Goal: Task Accomplishment & Management: Complete application form

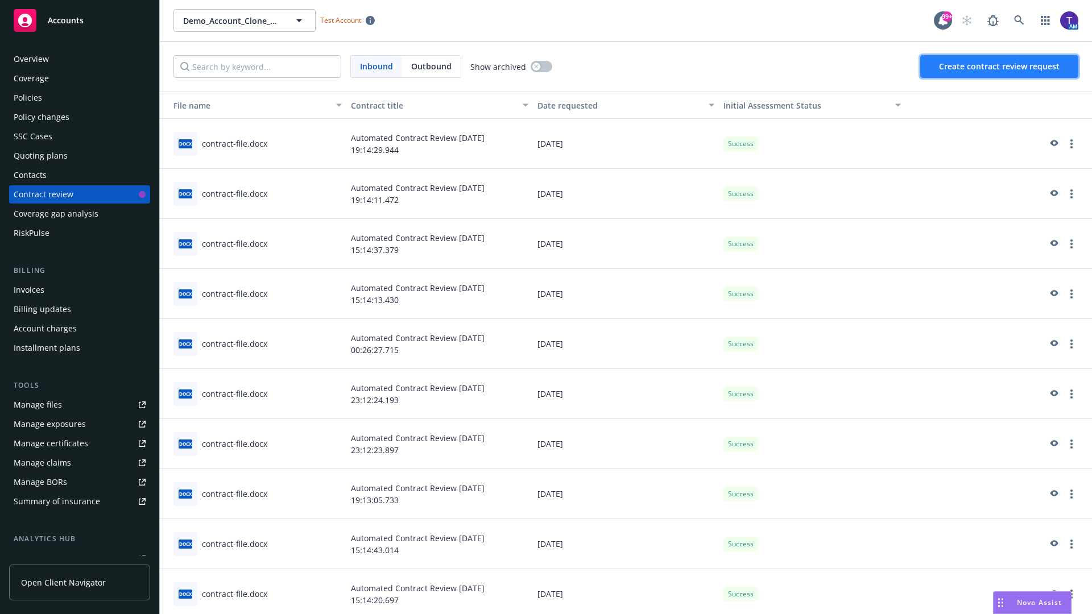
click at [1000, 67] on span "Create contract review request" at bounding box center [999, 66] width 121 height 11
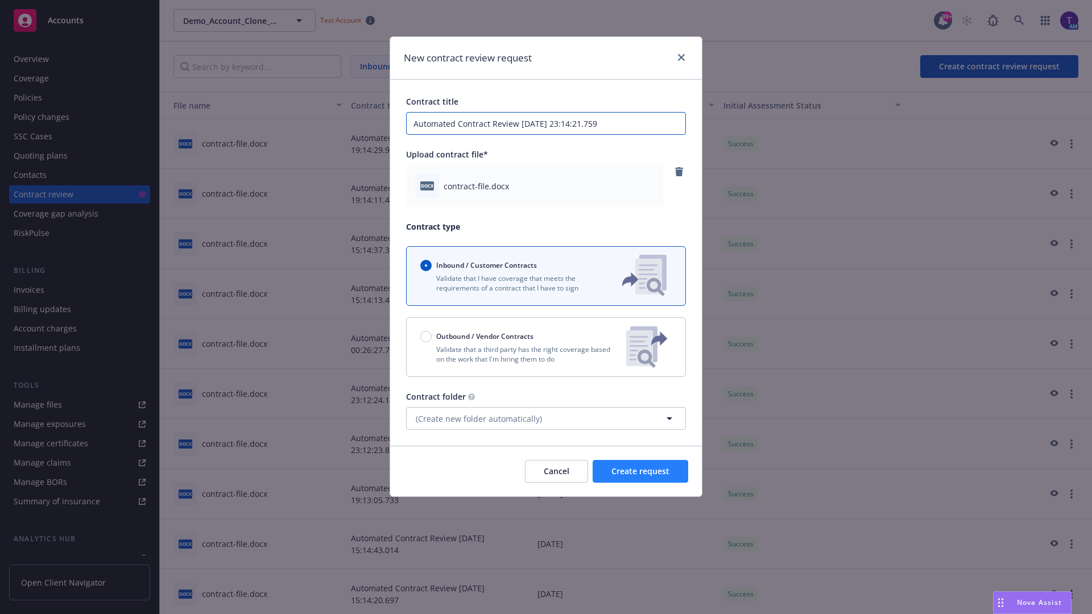
type input "Automated Contract Review 08-13-2025 23:14:21.759"
click at [640, 472] on span "Create request" at bounding box center [640, 471] width 58 height 11
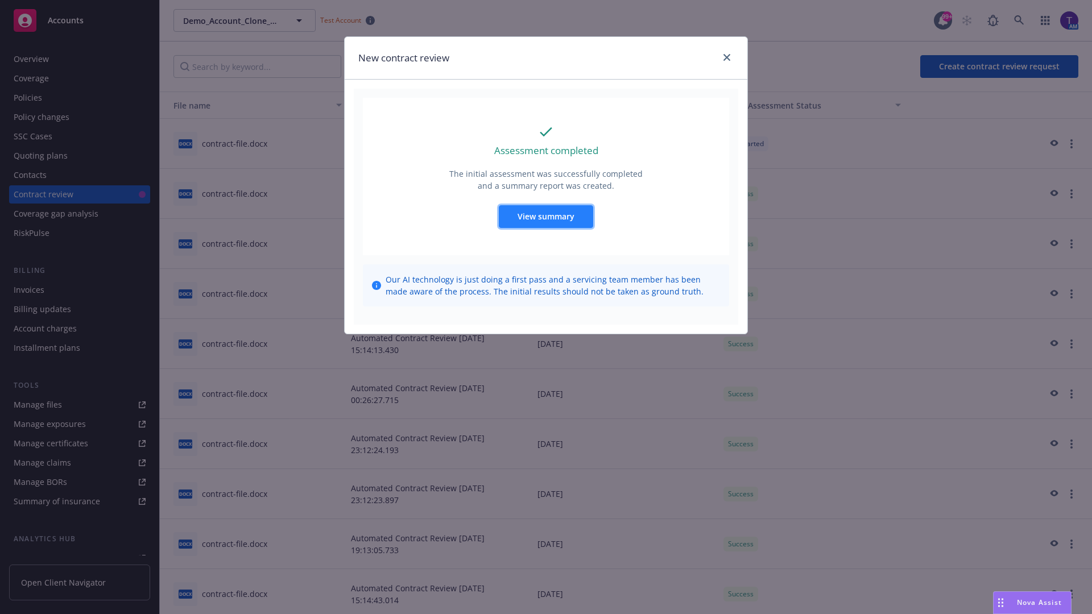
click at [545, 216] on span "View summary" at bounding box center [546, 216] width 57 height 11
